Goal: Communication & Community: Answer question/provide support

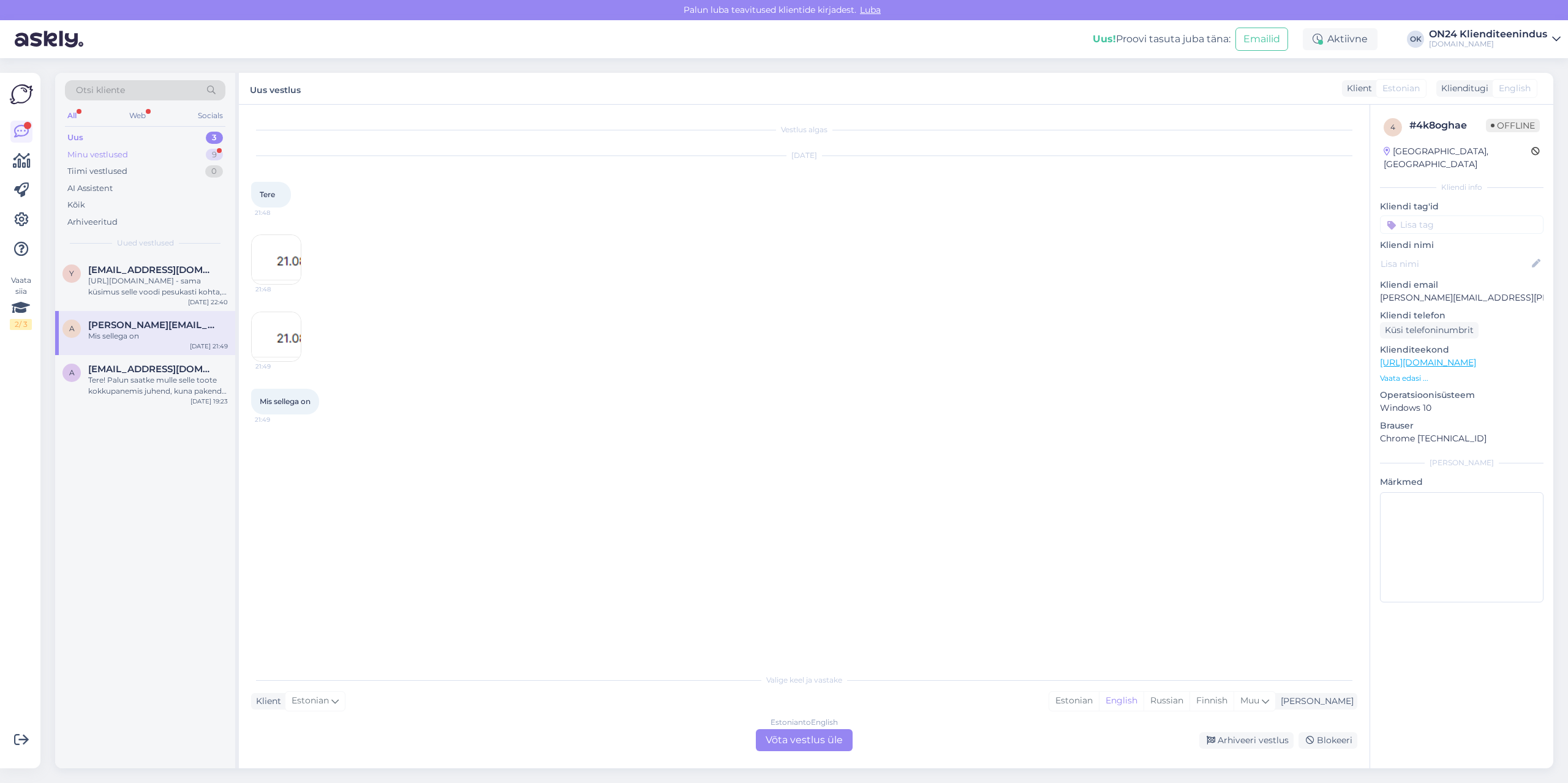
click at [175, 152] on div "Minu vestlused 9" at bounding box center [145, 155] width 160 height 17
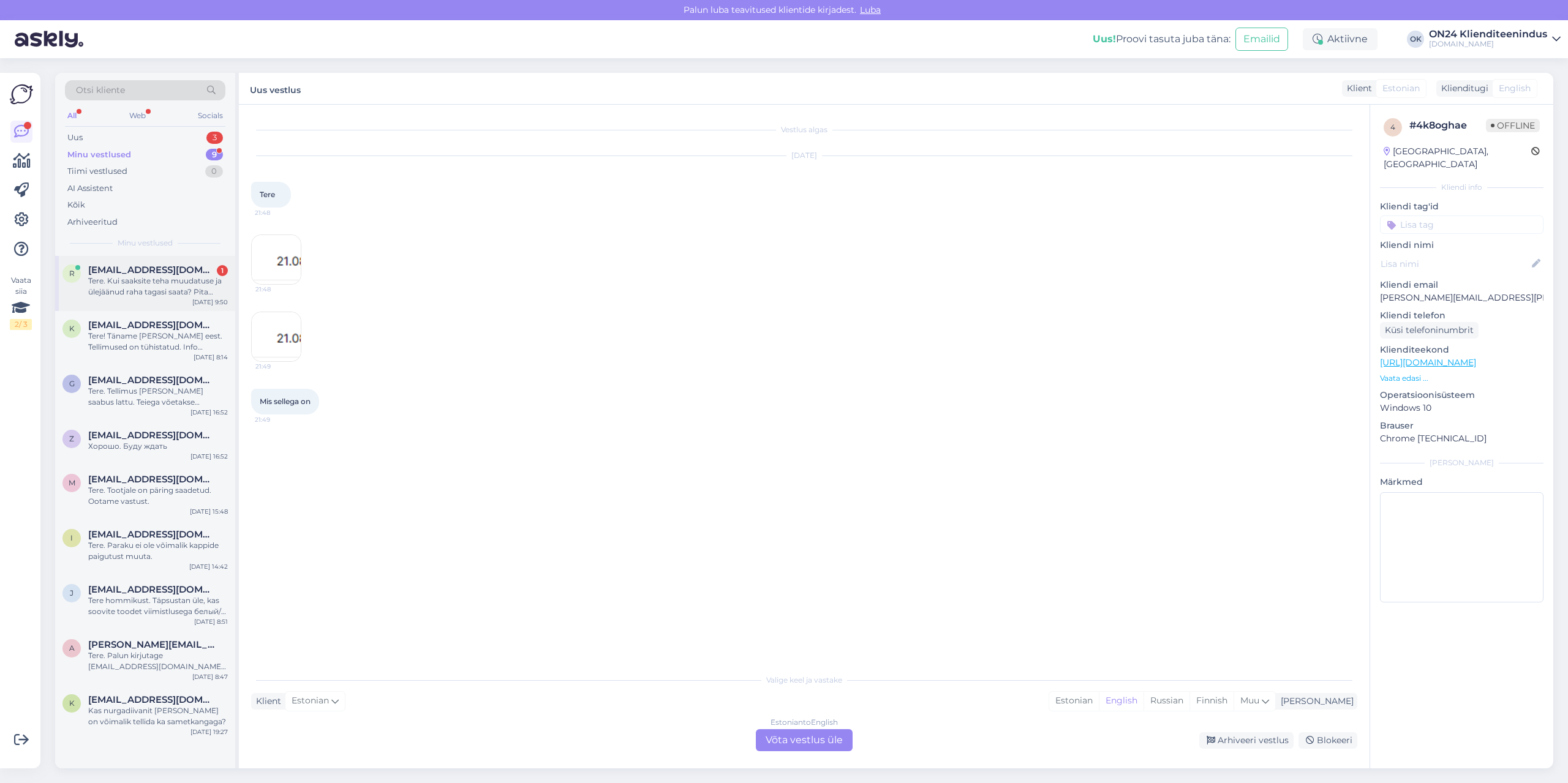
click at [170, 269] on span "[EMAIL_ADDRESS][DOMAIN_NAME]" at bounding box center [152, 270] width 127 height 11
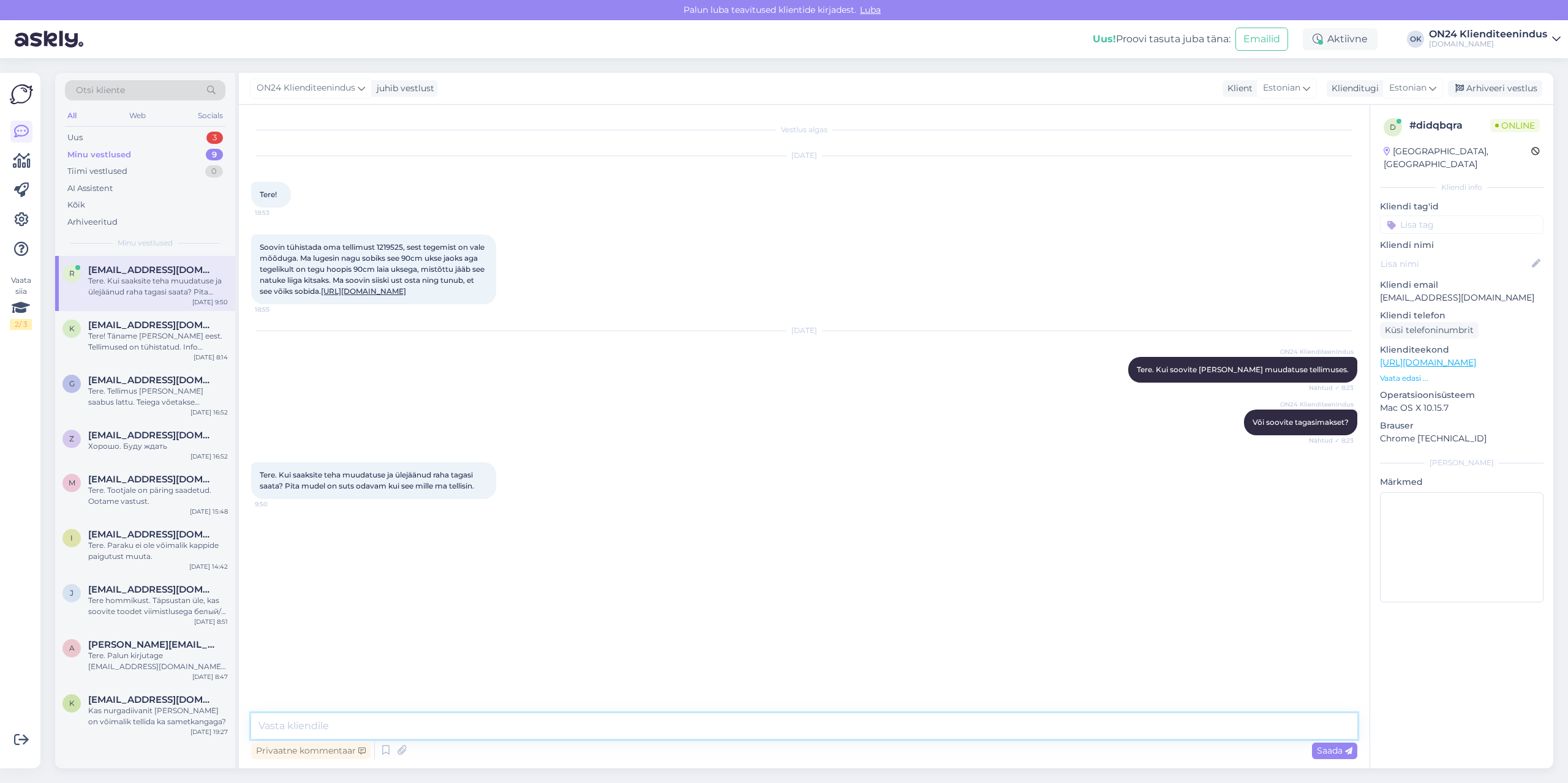
click at [432, 721] on textarea at bounding box center [804, 727] width 1106 height 26
type textarea "Jah saab teha nii."
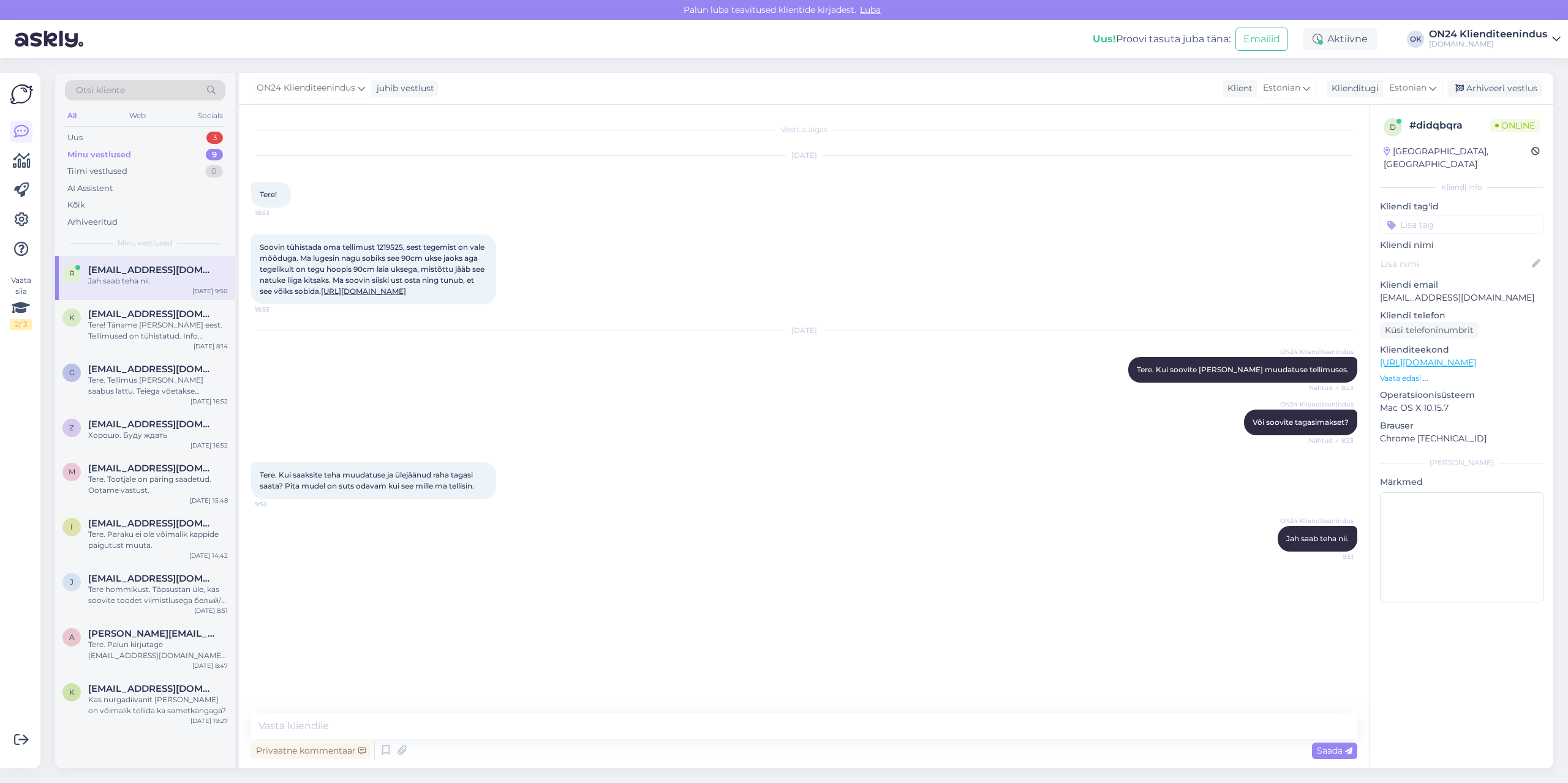
click at [386, 242] on span "Soovin tühistada oma tellimust 1219525, sest tegemist on vale mõõduga. Ma luges…" at bounding box center [373, 269] width 227 height 53
copy span "1219525"
click at [406, 291] on link "[URL][DOMAIN_NAME]" at bounding box center [364, 291] width 85 height 9
click at [453, 727] on textarea at bounding box center [804, 727] width 1106 height 26
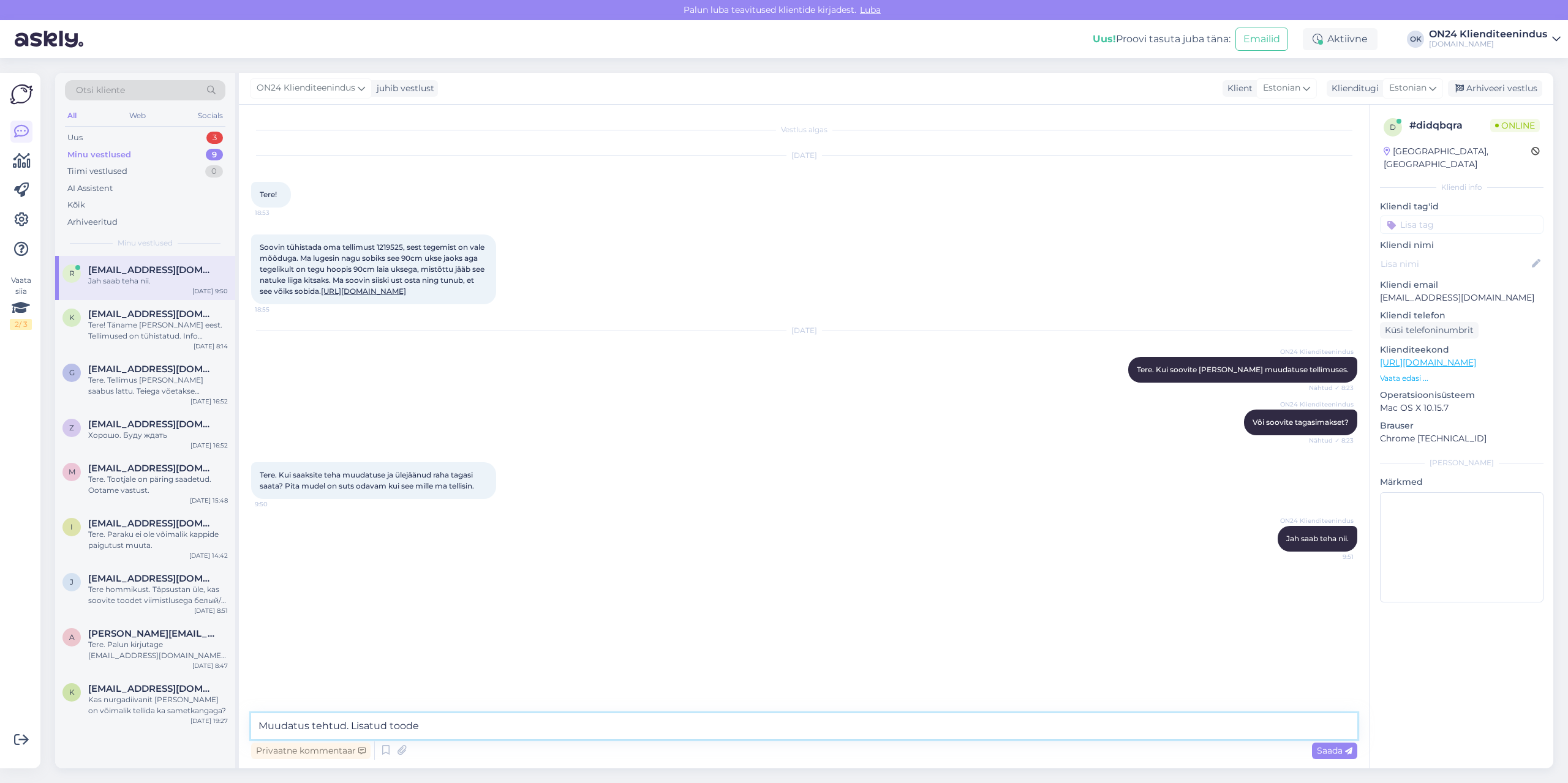
click at [498, 718] on textarea "Muudatus tehtud. Lisatud toode" at bounding box center [804, 727] width 1106 height 26
paste textarea "AI - 462226"
type textarea "Muudatus tehtud. Lisatud toode AI - 462226 ja vahesumma tagasimakse tehakse 3.t…"
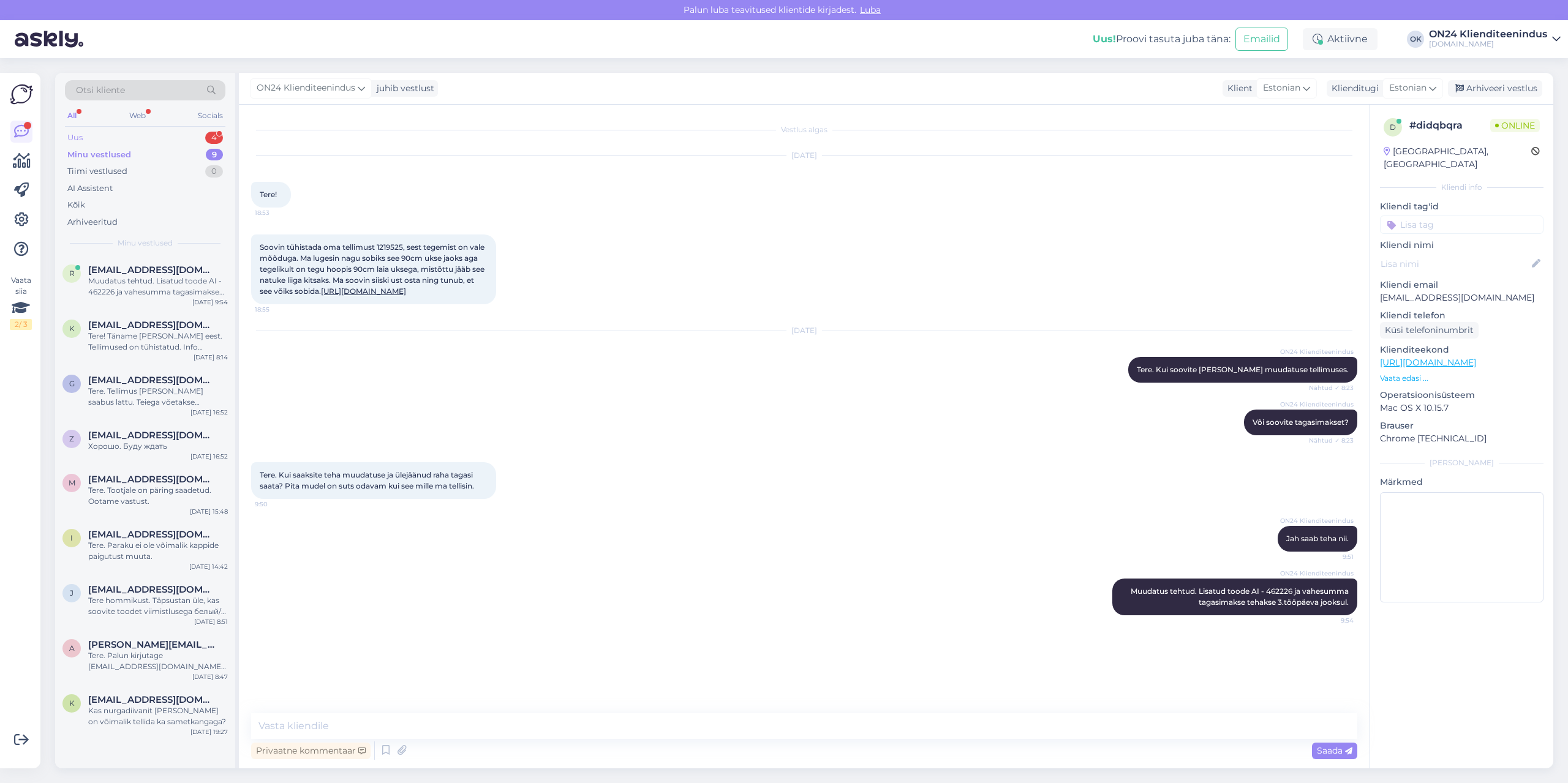
click at [85, 136] on div "Uus 4" at bounding box center [145, 138] width 160 height 17
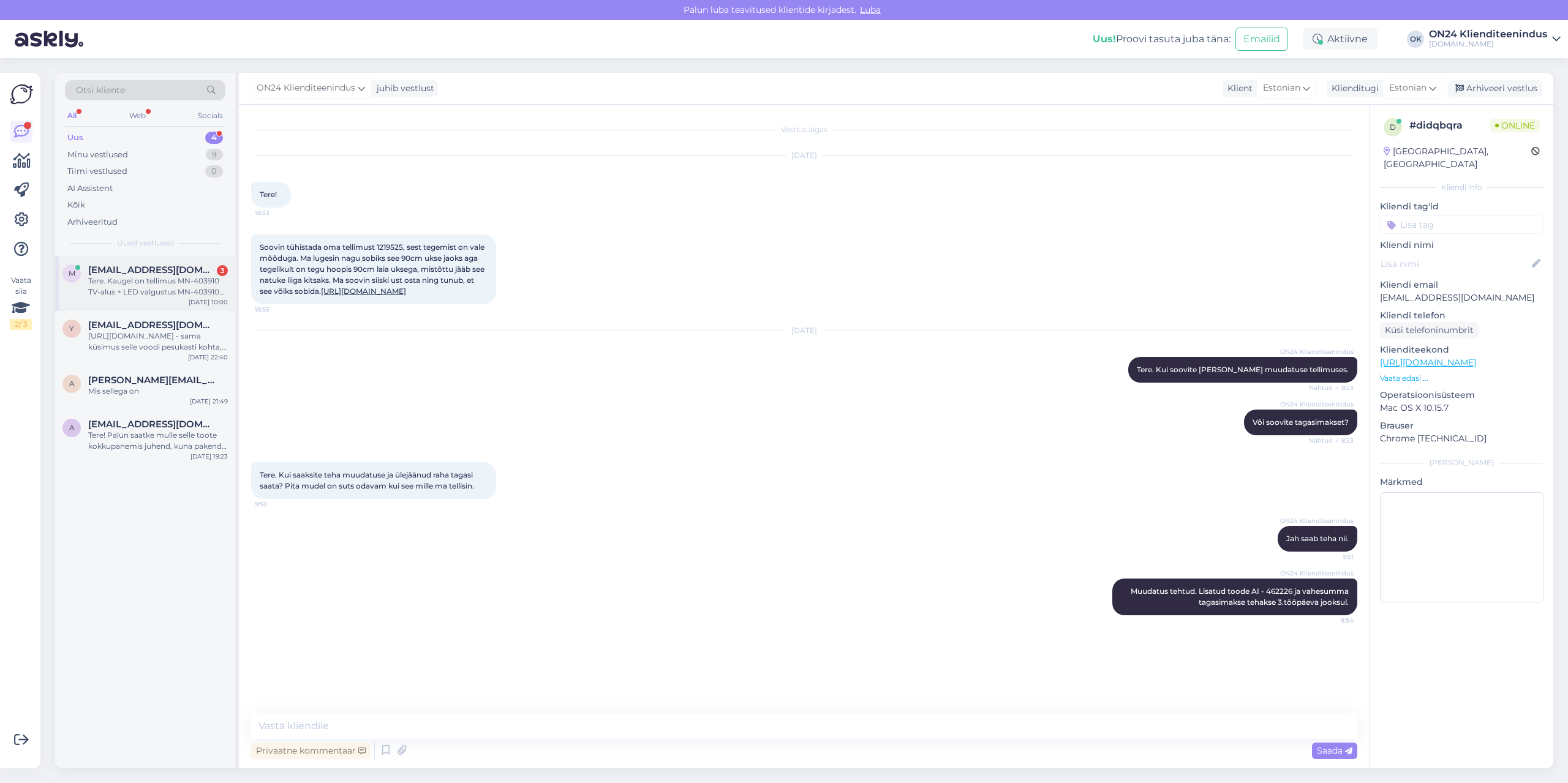
click at [164, 284] on div "Tere. Kaugel on tellimus MN-403910 TV-alus + LED valgustus MN-403910 9:1 Nähtud…" at bounding box center [158, 286] width 139 height 22
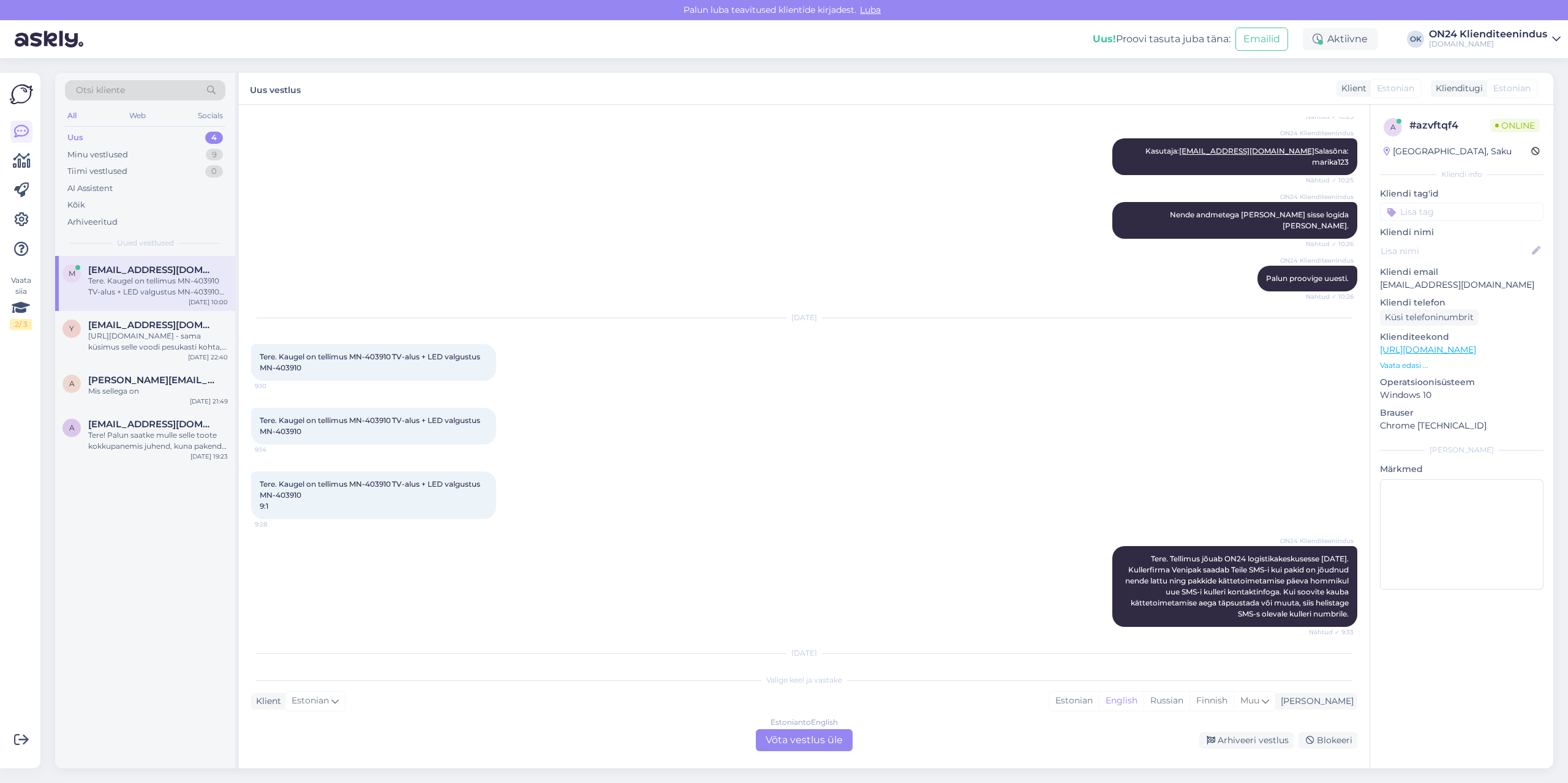
scroll to position [1301, 0]
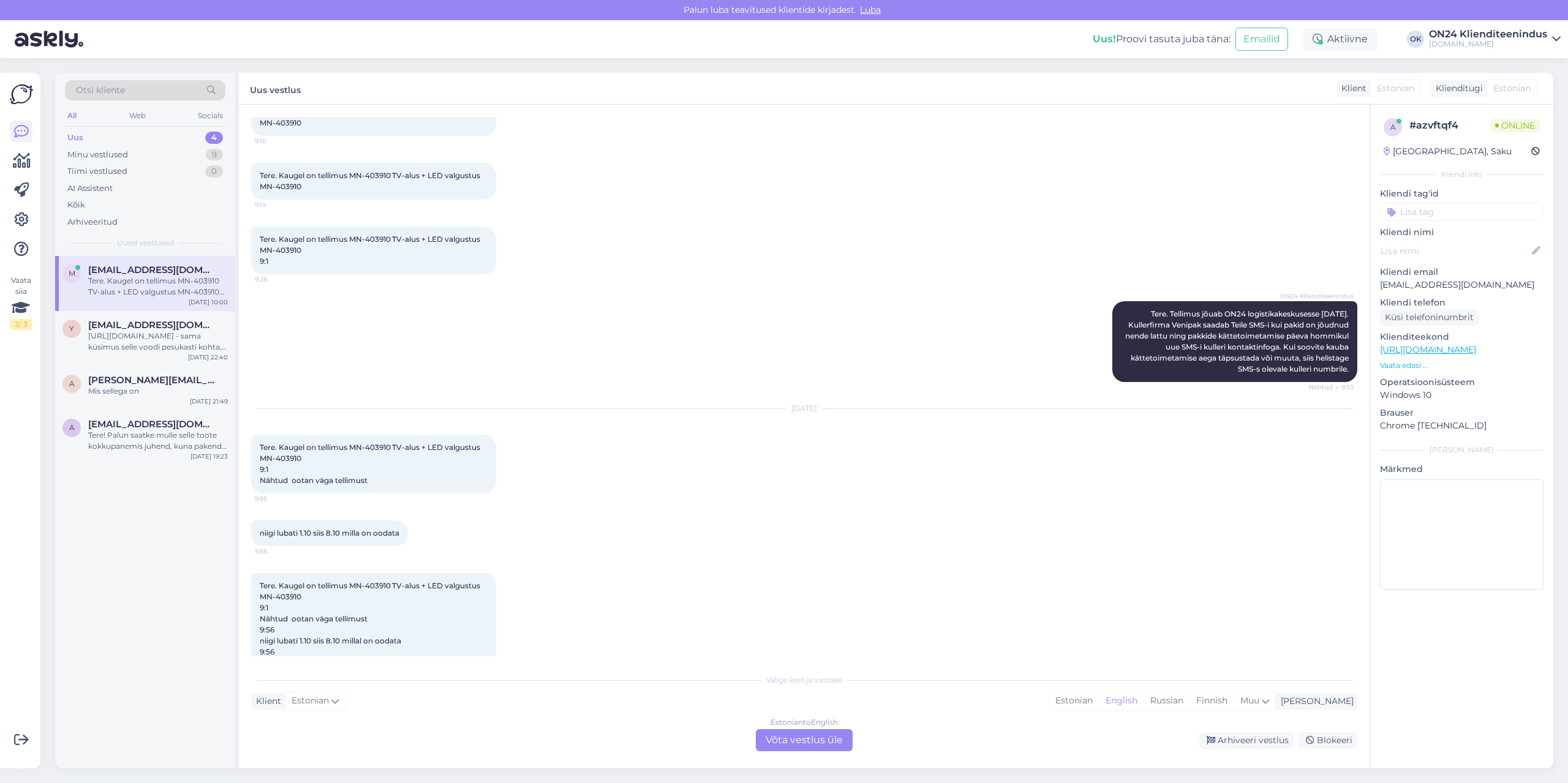
click at [1442, 284] on p "[EMAIL_ADDRESS][DOMAIN_NAME]" at bounding box center [1461, 285] width 163 height 13
copy p "[EMAIL_ADDRESS][DOMAIN_NAME]"
click at [1099, 699] on div "Estonian" at bounding box center [1075, 701] width 50 height 19
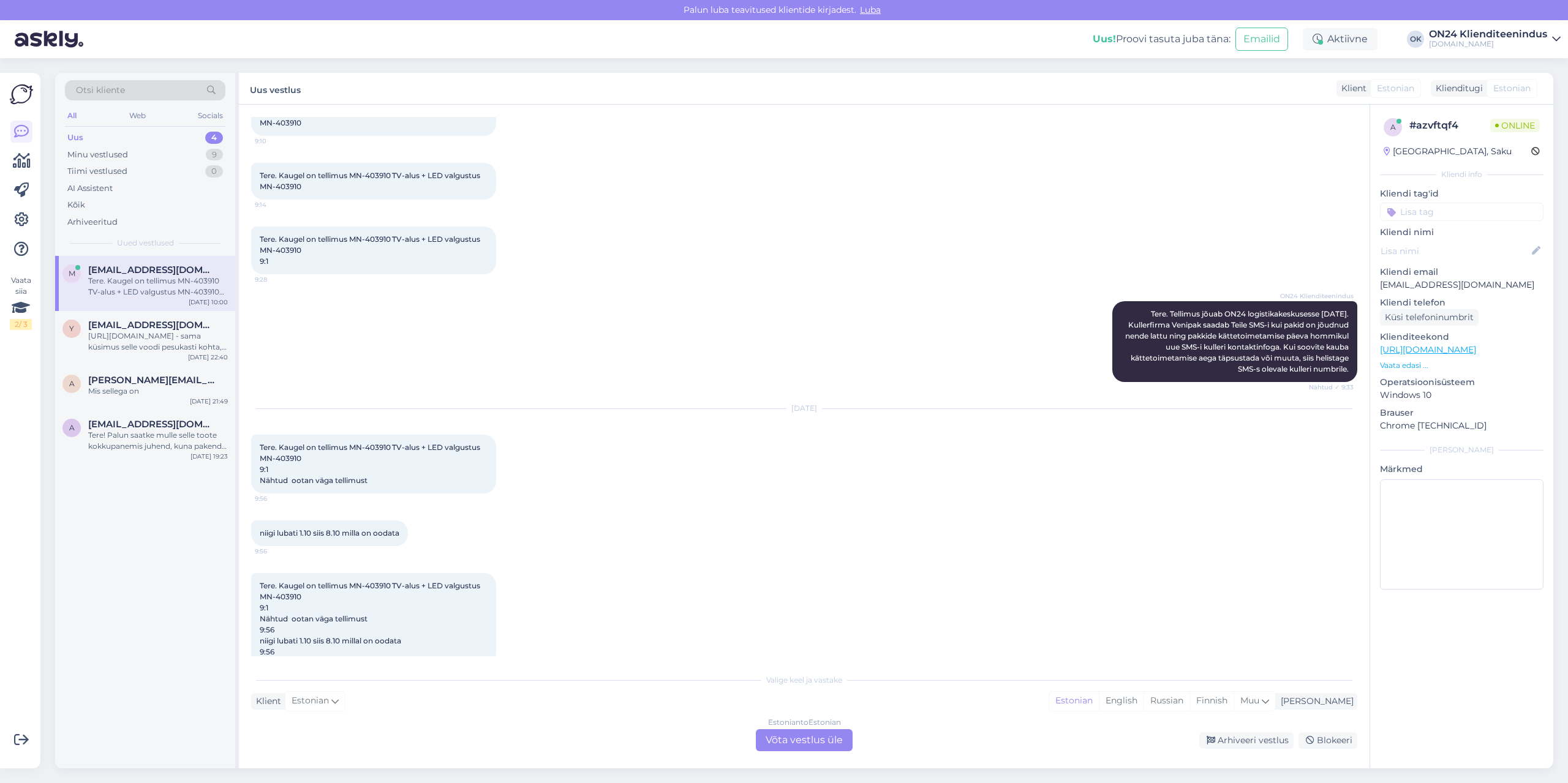
click at [786, 741] on div "Estonian to Estonian Võta vestlus üle" at bounding box center [804, 740] width 97 height 22
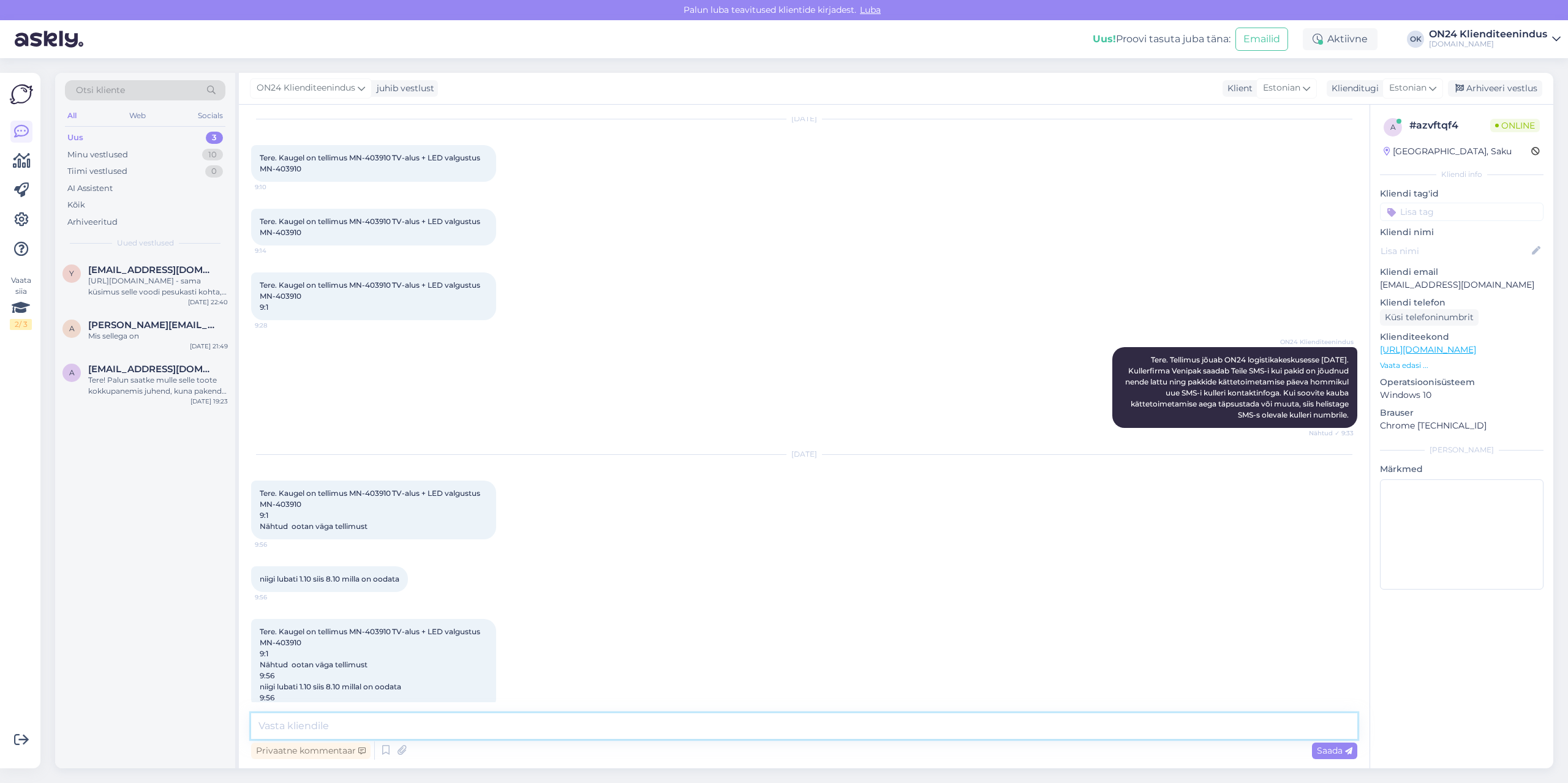
click at [742, 729] on textarea at bounding box center [804, 727] width 1106 height 26
type textarea "Tere. Tellimus jõuab [PERSON_NAME] [PERSON_NAME] siis saate Venipaki kulleri po…"
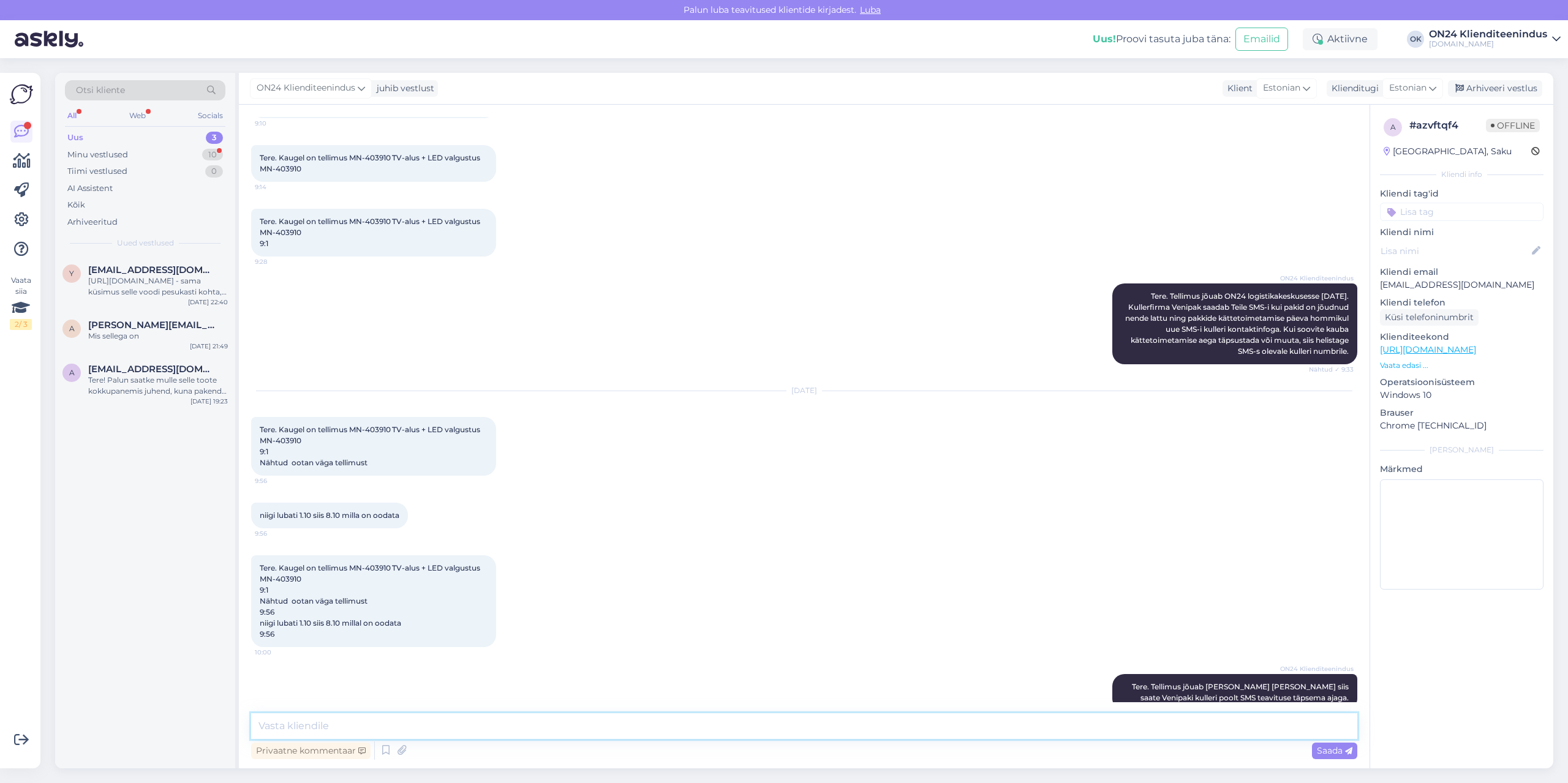
scroll to position [1383, 0]
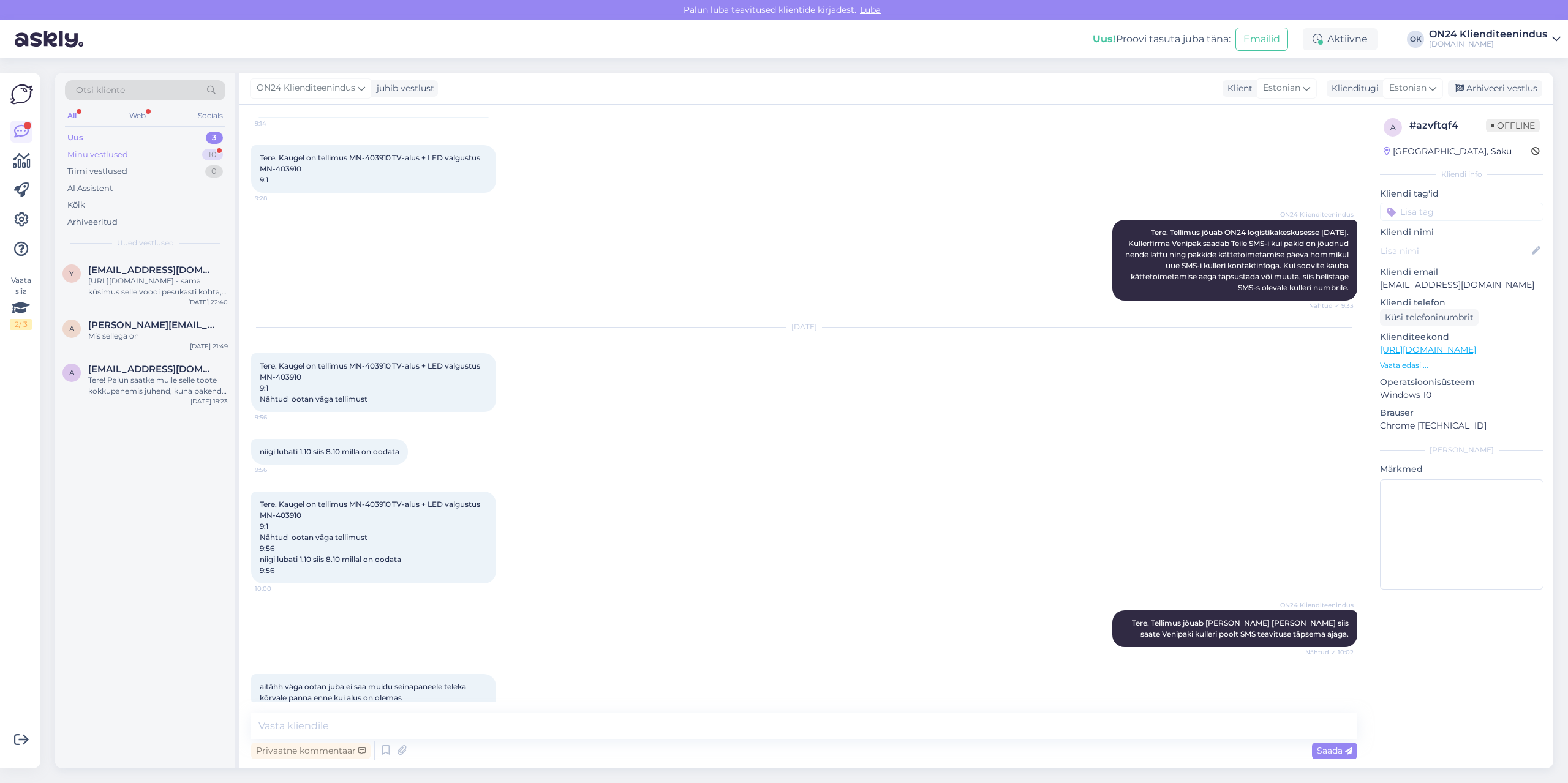
click at [118, 151] on div "Minu vestlused" at bounding box center [97, 155] width 60 height 12
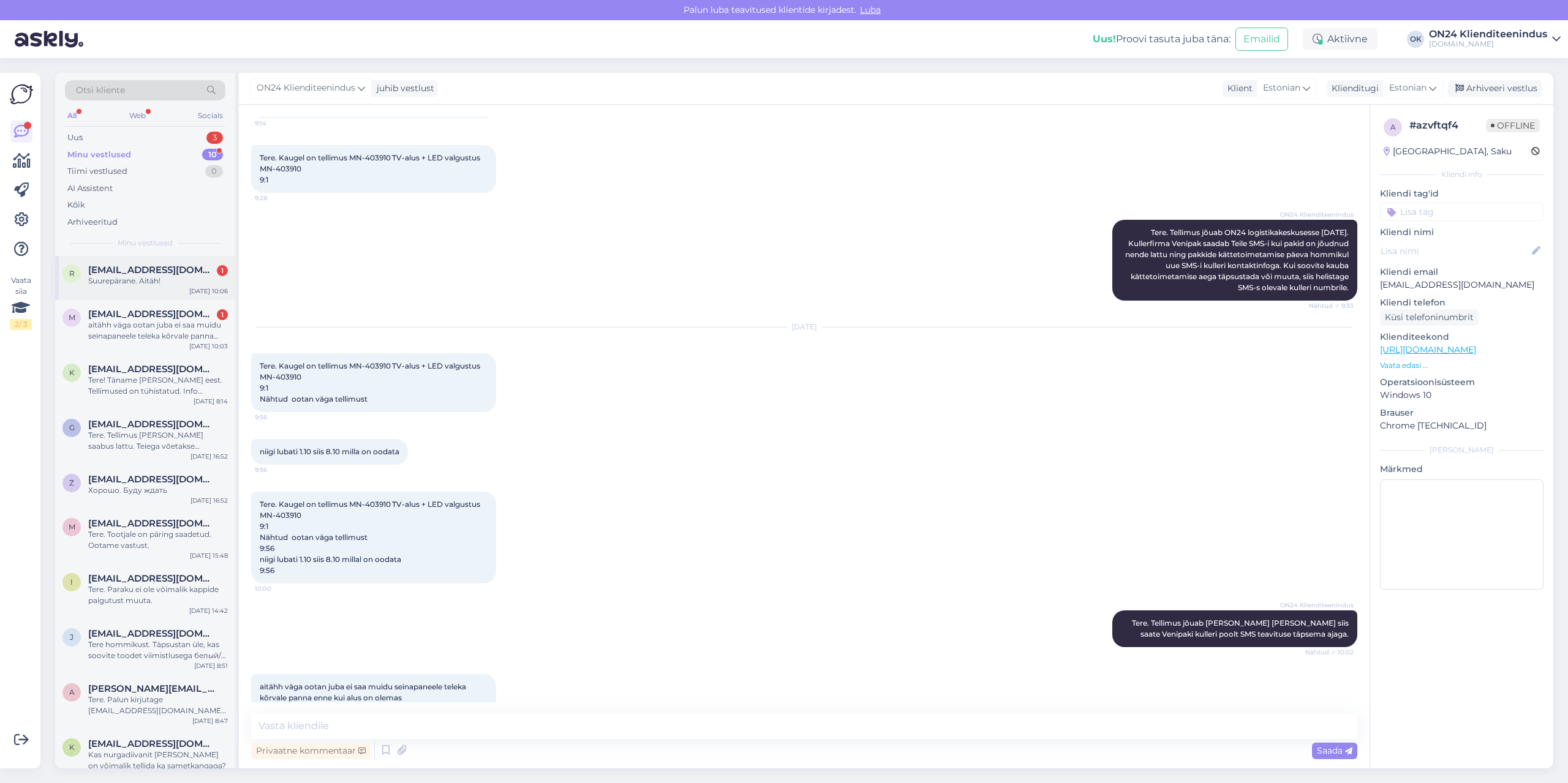
click at [122, 280] on div "Suurepärane. Aitäh!" at bounding box center [158, 281] width 139 height 11
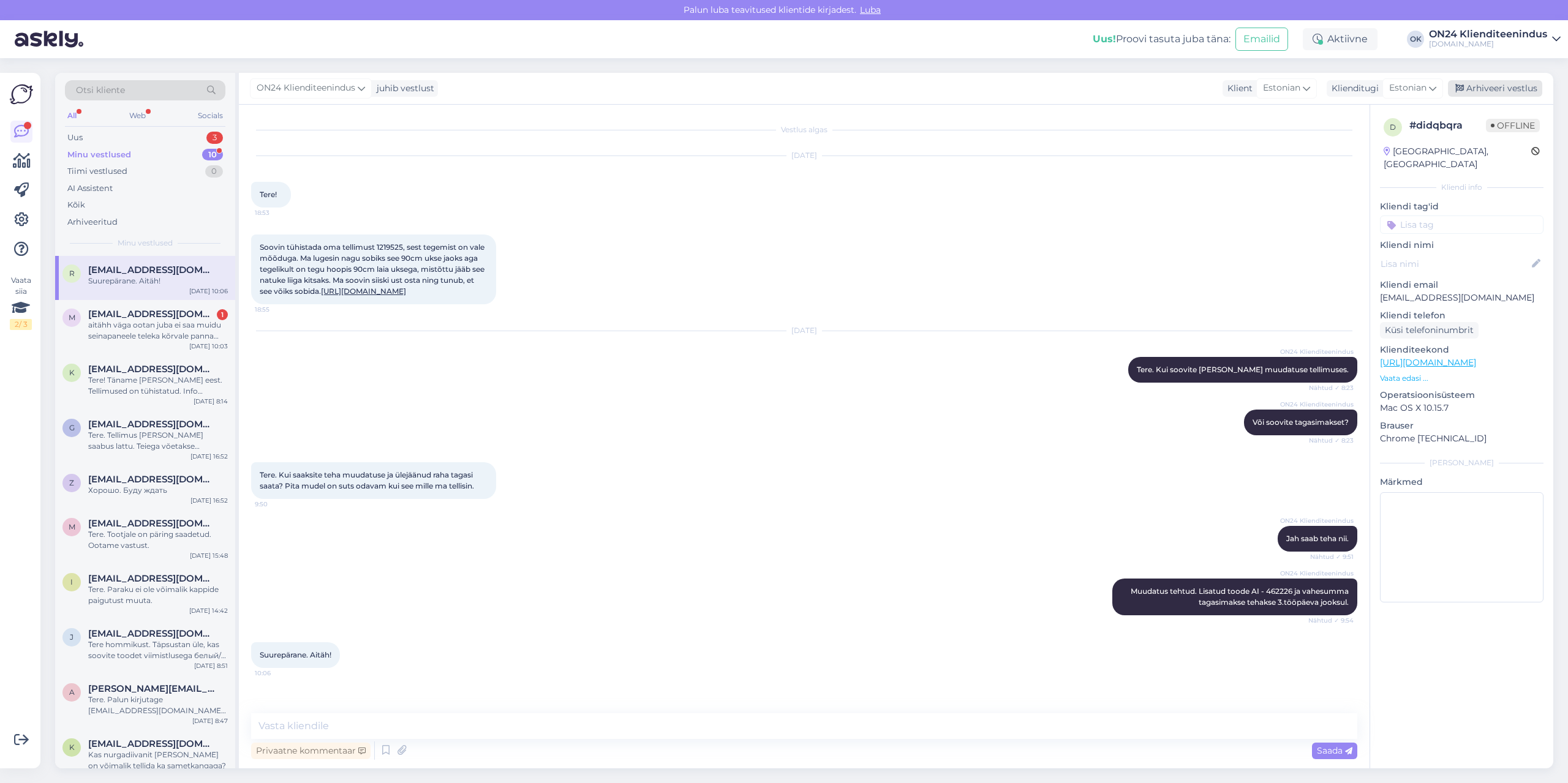
click at [1495, 83] on div "Arhiveeri vestlus" at bounding box center [1495, 89] width 94 height 17
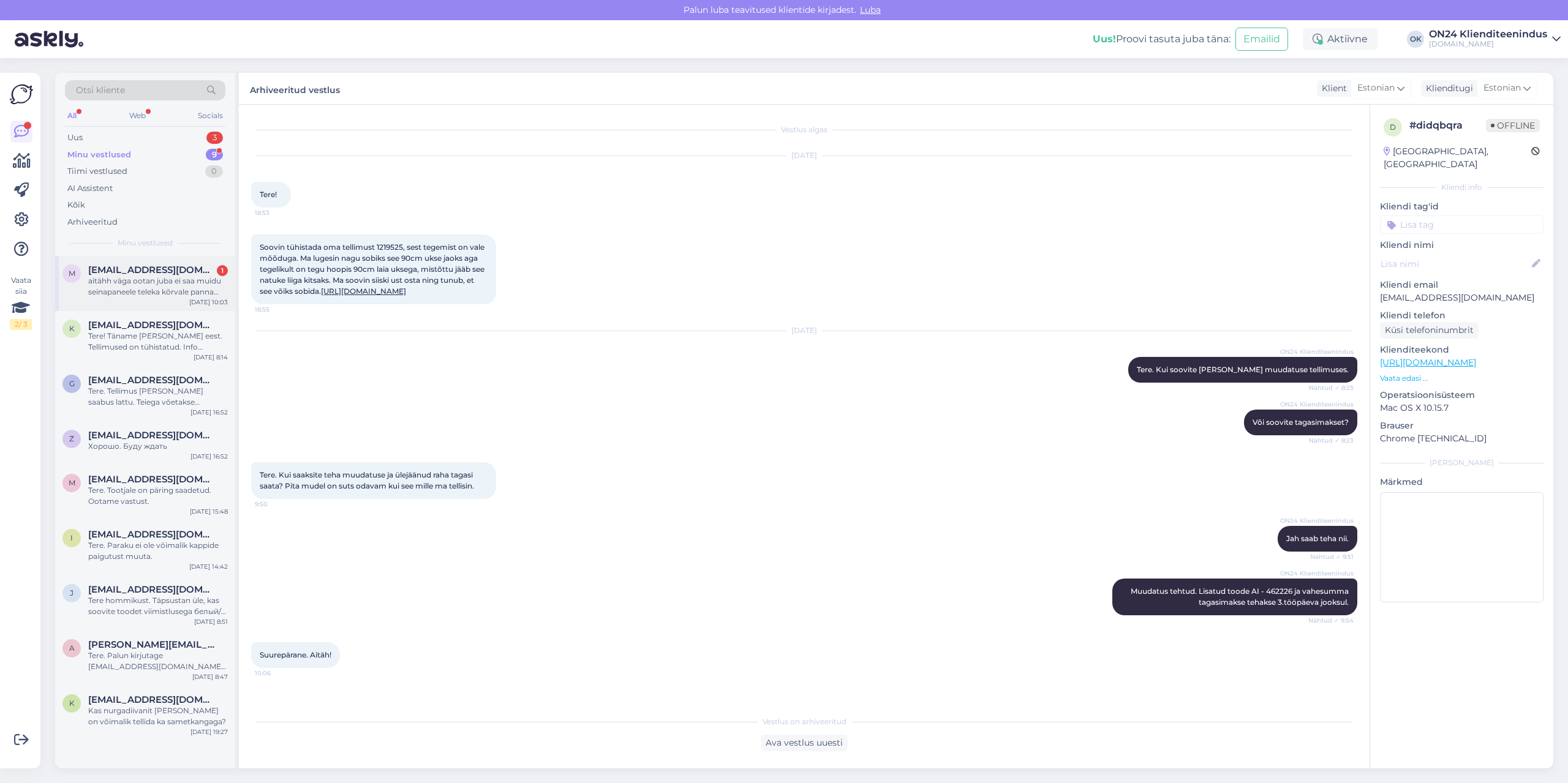
click at [165, 296] on div "aitähh väga ootan juba ei saa muidu seinapaneele teleka kõrvale panna enne kui …" at bounding box center [158, 286] width 139 height 22
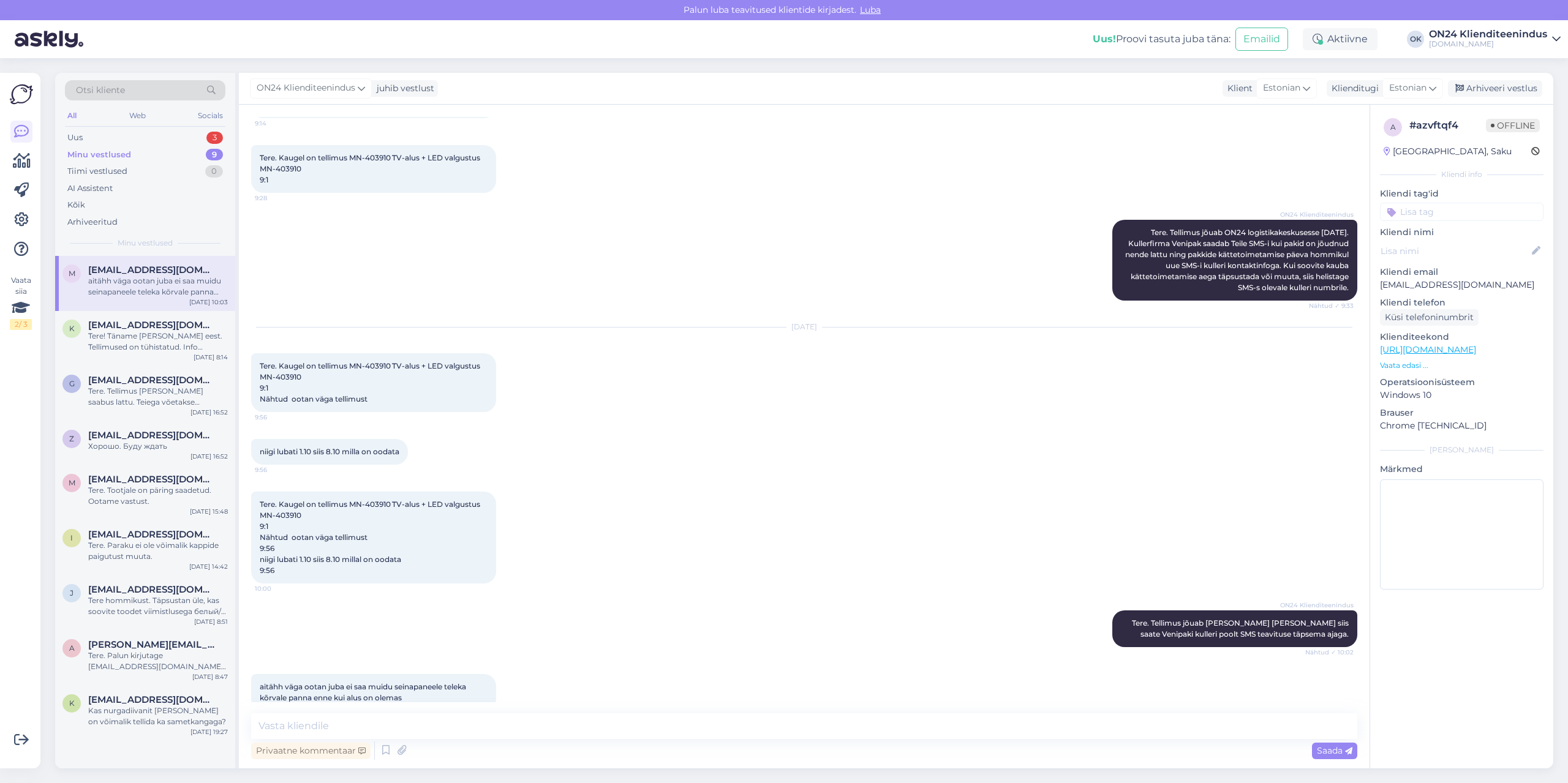
click at [1412, 282] on p "[EMAIL_ADDRESS][DOMAIN_NAME]" at bounding box center [1461, 285] width 163 height 13
copy p "[EMAIL_ADDRESS][DOMAIN_NAME]"
click at [1482, 88] on div "Arhiveeri vestlus" at bounding box center [1495, 89] width 94 height 17
